Goal: Task Accomplishment & Management: Complete application form

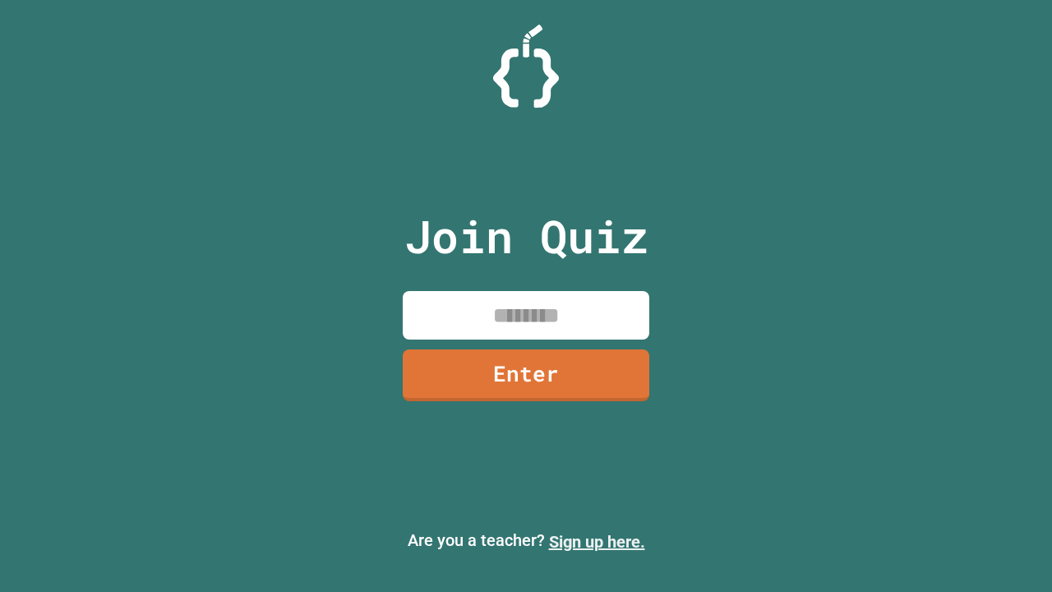
click at [597, 542] on link "Sign up here." at bounding box center [597, 542] width 96 height 20
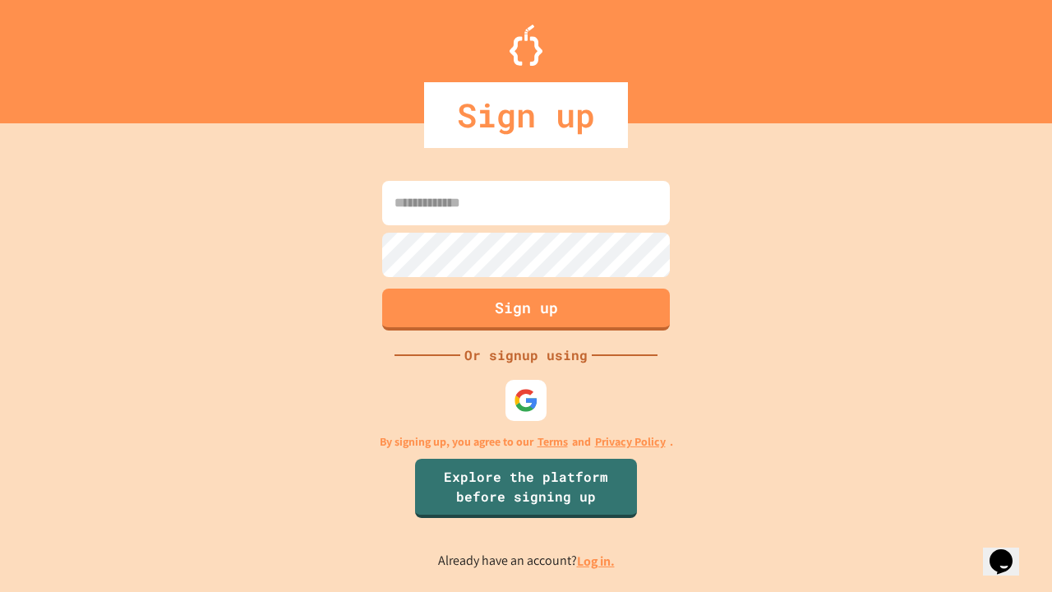
click at [597, 560] on link "Log in." at bounding box center [596, 560] width 38 height 17
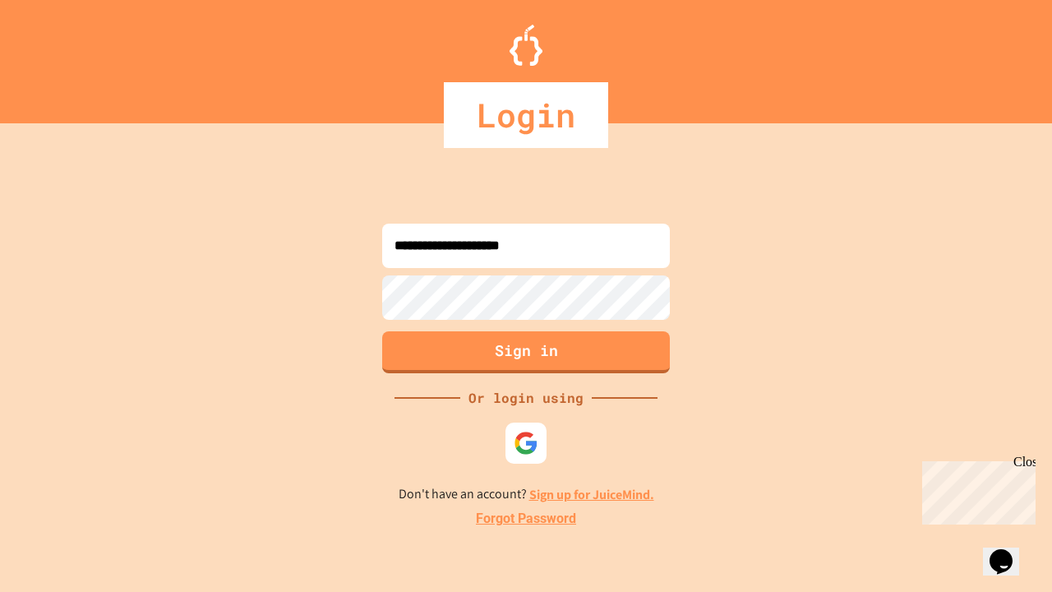
type input "**********"
